Goal: Task Accomplishment & Management: Use online tool/utility

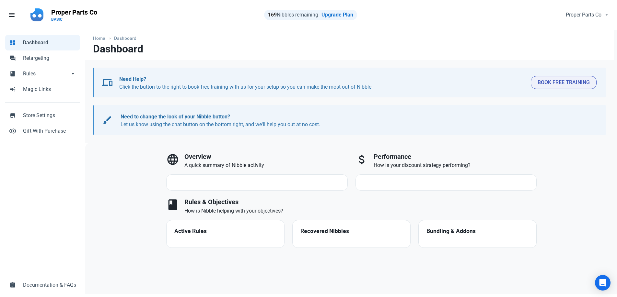
select select "7d"
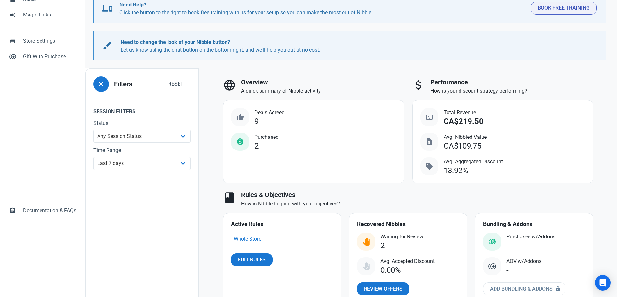
scroll to position [95, 0]
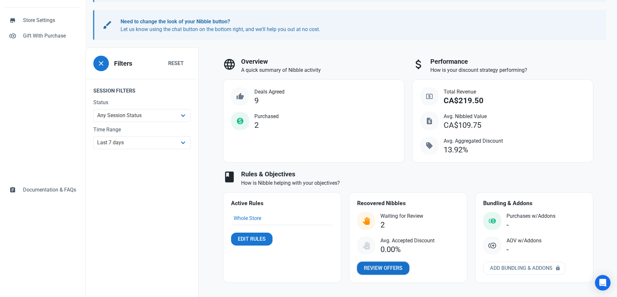
click at [390, 268] on span "Review Offers" at bounding box center [383, 269] width 39 height 8
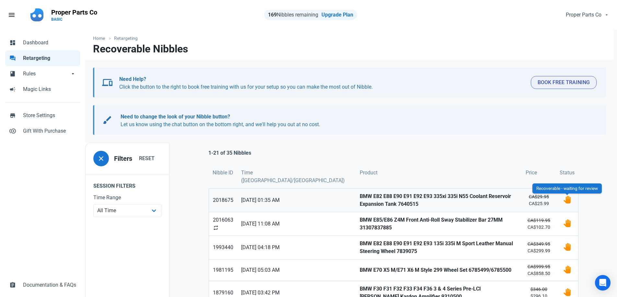
click at [568, 200] on img at bounding box center [567, 200] width 8 height 8
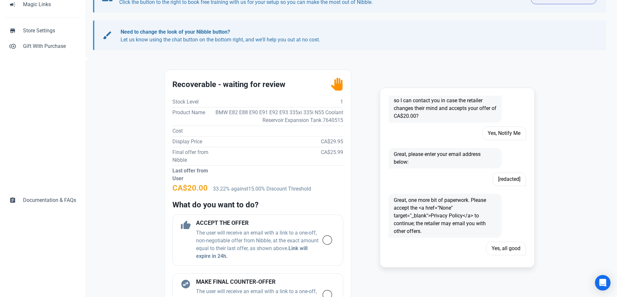
scroll to position [964, 0]
click at [334, 120] on td "BMW E82 E88 E90 E91 E92 E93 335xi 335i N55 Coolant Reservoir Expansion Tank 764…" at bounding box center [277, 116] width 131 height 18
copy td "7640515"
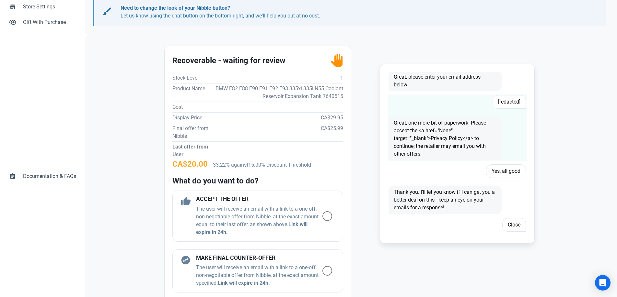
scroll to position [113, 0]
